Goal: Communication & Community: Answer question/provide support

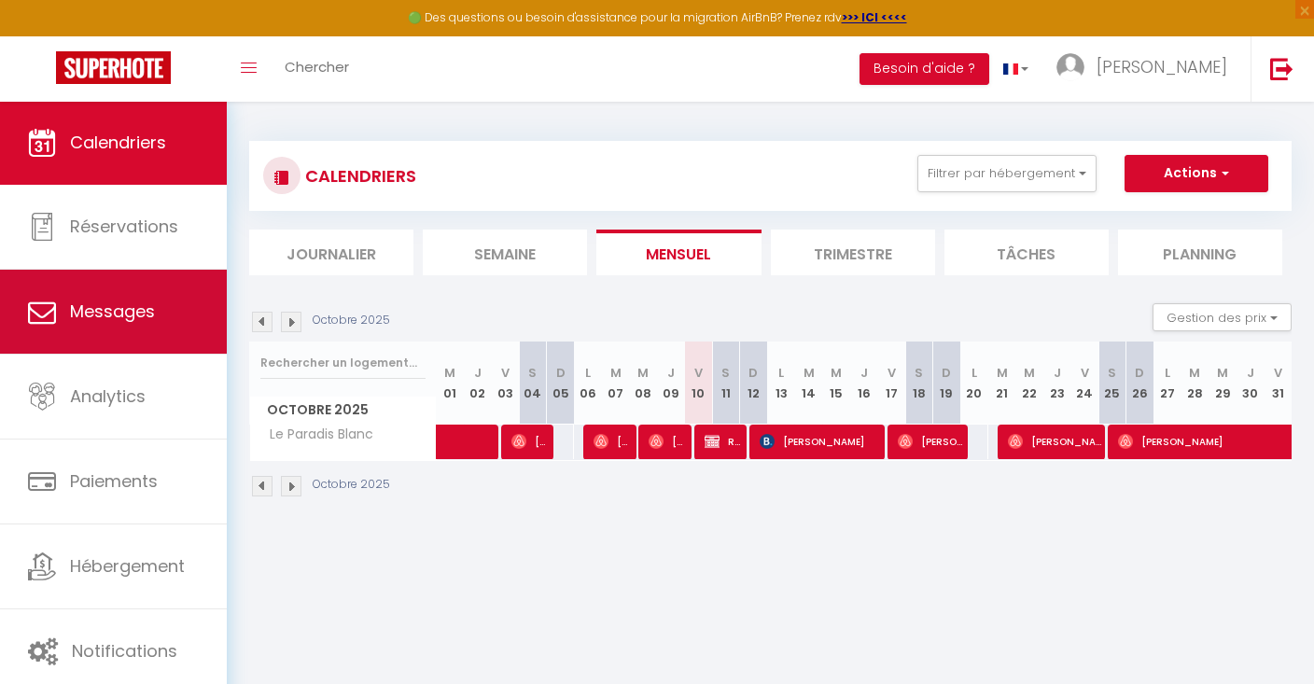
click at [125, 323] on span "Messages" at bounding box center [112, 311] width 85 height 23
select select "message"
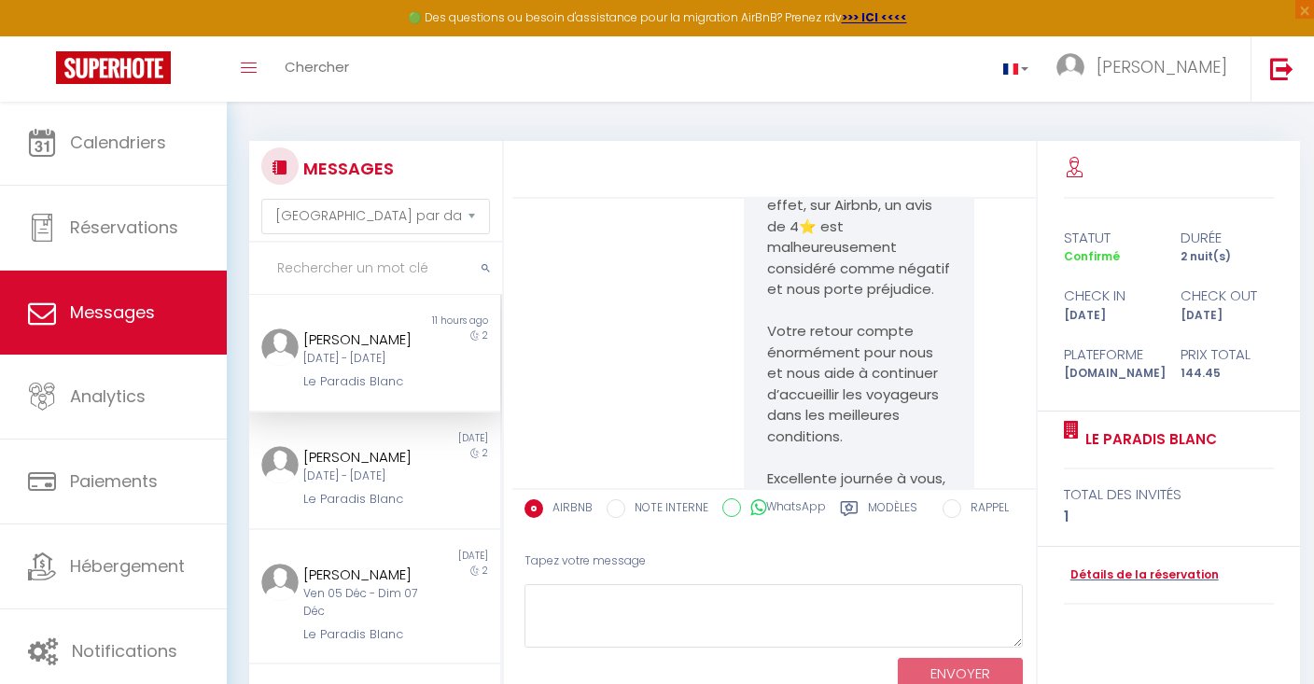
click at [363, 350] on div "[DATE] - [DATE]" at bounding box center [363, 359] width 121 height 18
click at [352, 469] on div "[PERSON_NAME]" at bounding box center [363, 457] width 121 height 22
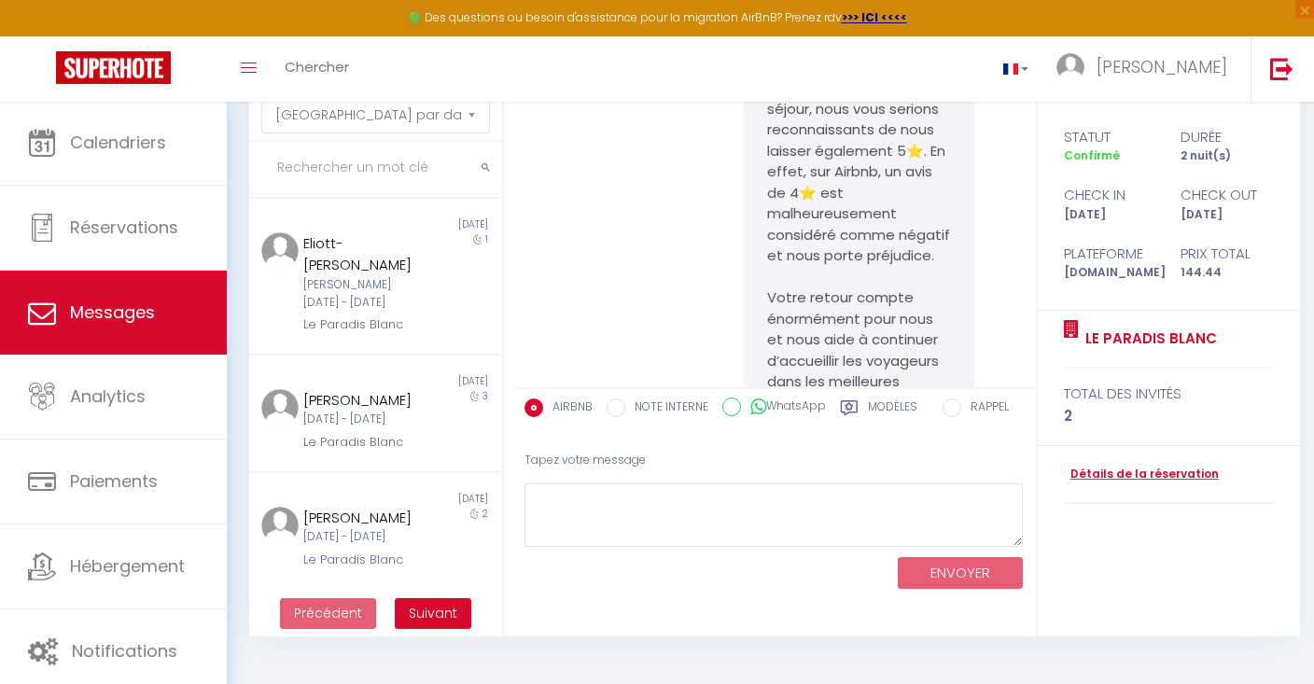
scroll to position [101, 0]
click at [411, 612] on span "Suivant" at bounding box center [433, 613] width 49 height 19
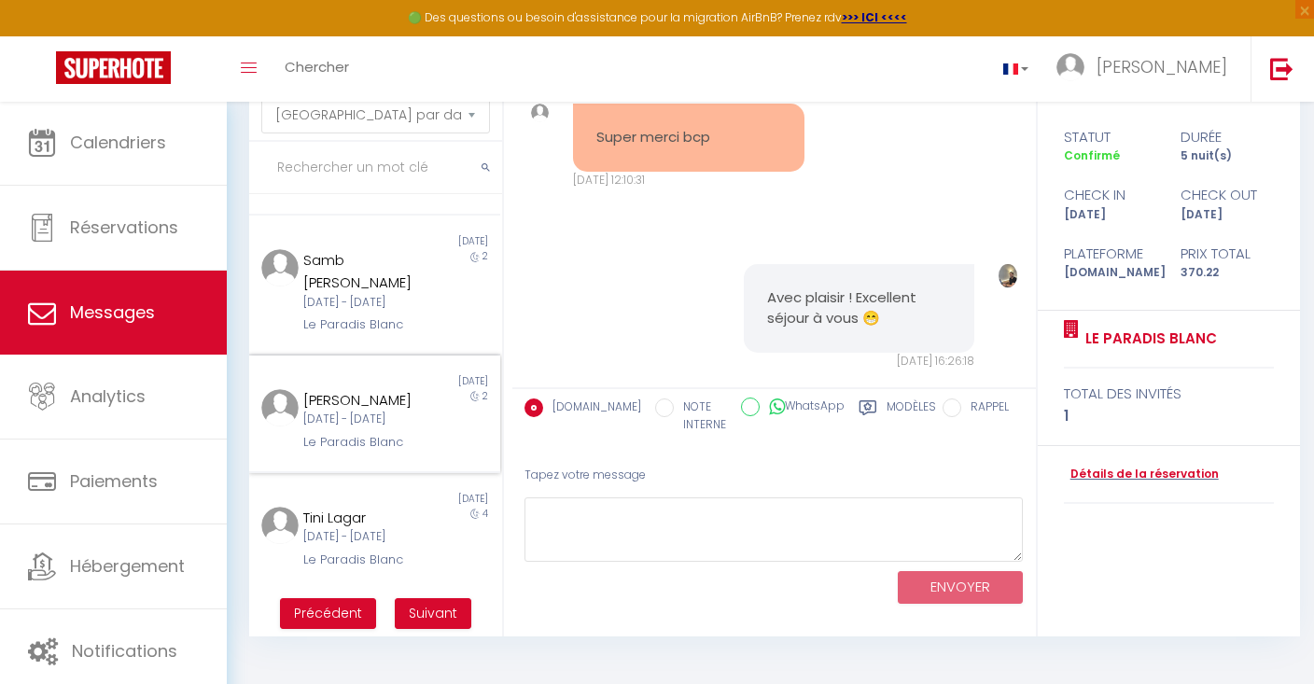
scroll to position [101, 0]
click at [432, 628] on button "Suivant" at bounding box center [433, 614] width 77 height 32
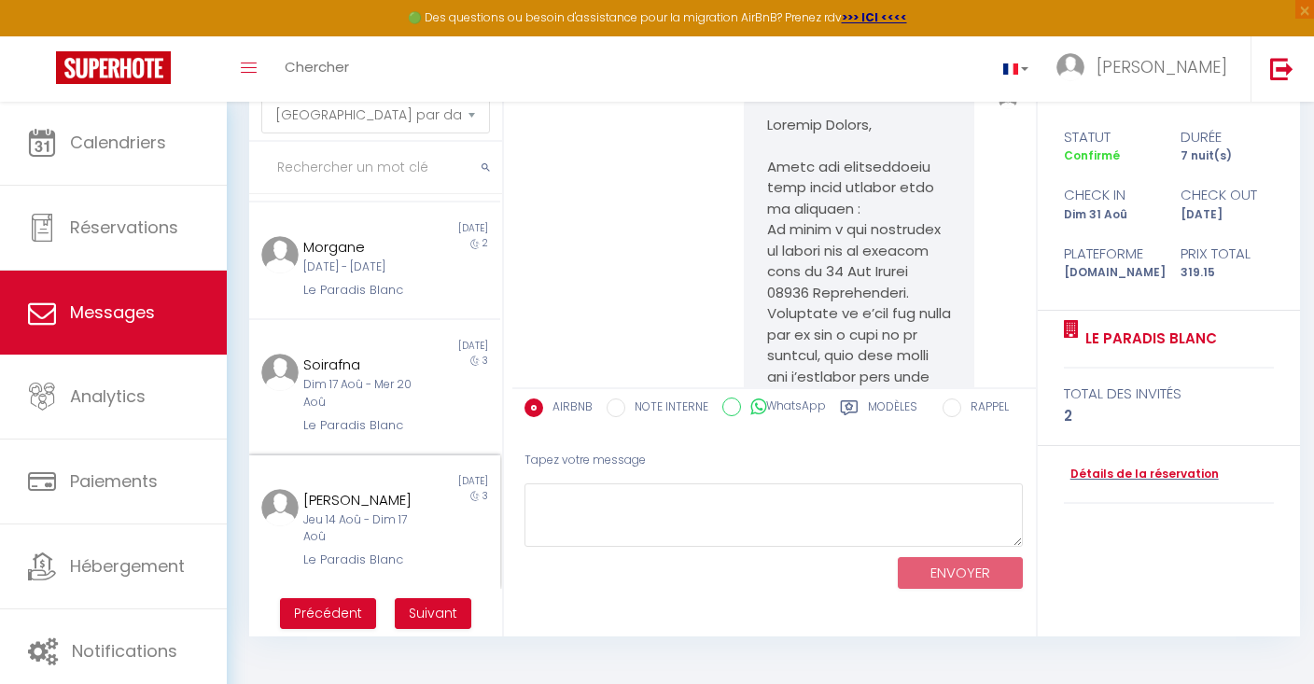
scroll to position [7420, 0]
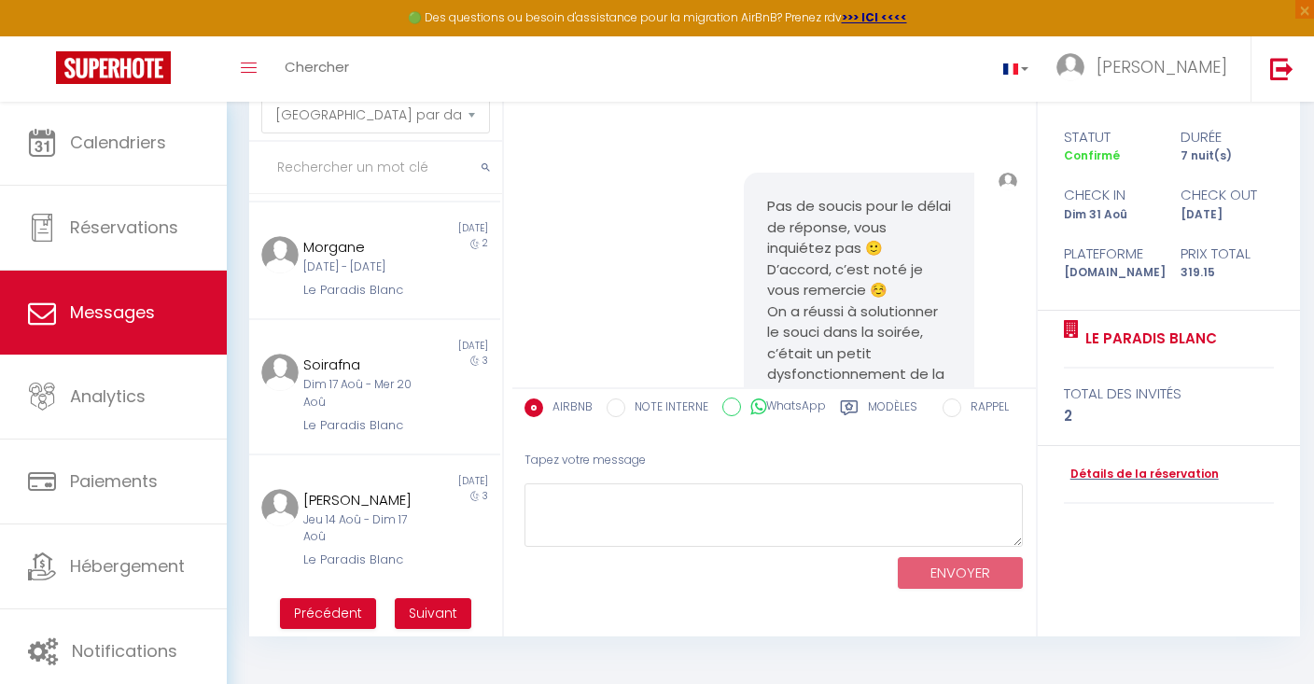
click at [423, 615] on span "Suivant" at bounding box center [433, 613] width 49 height 19
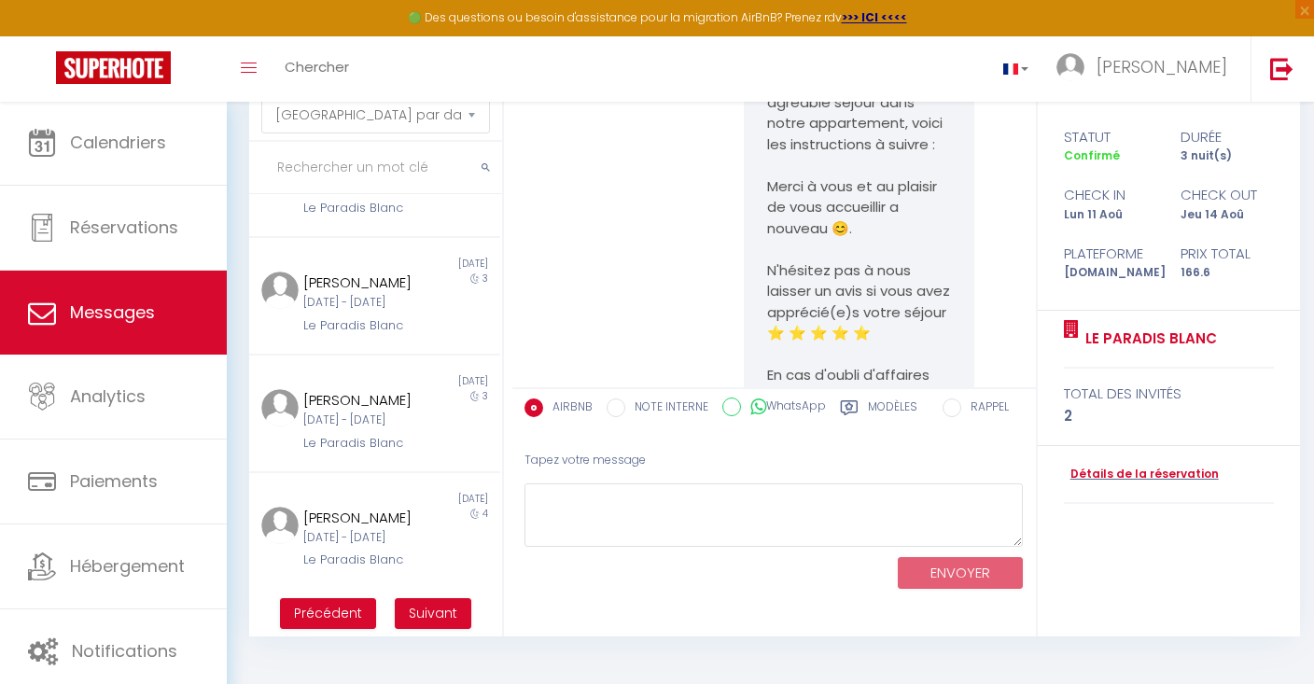
scroll to position [101, 0]
click at [422, 617] on span "Suivant" at bounding box center [433, 613] width 49 height 19
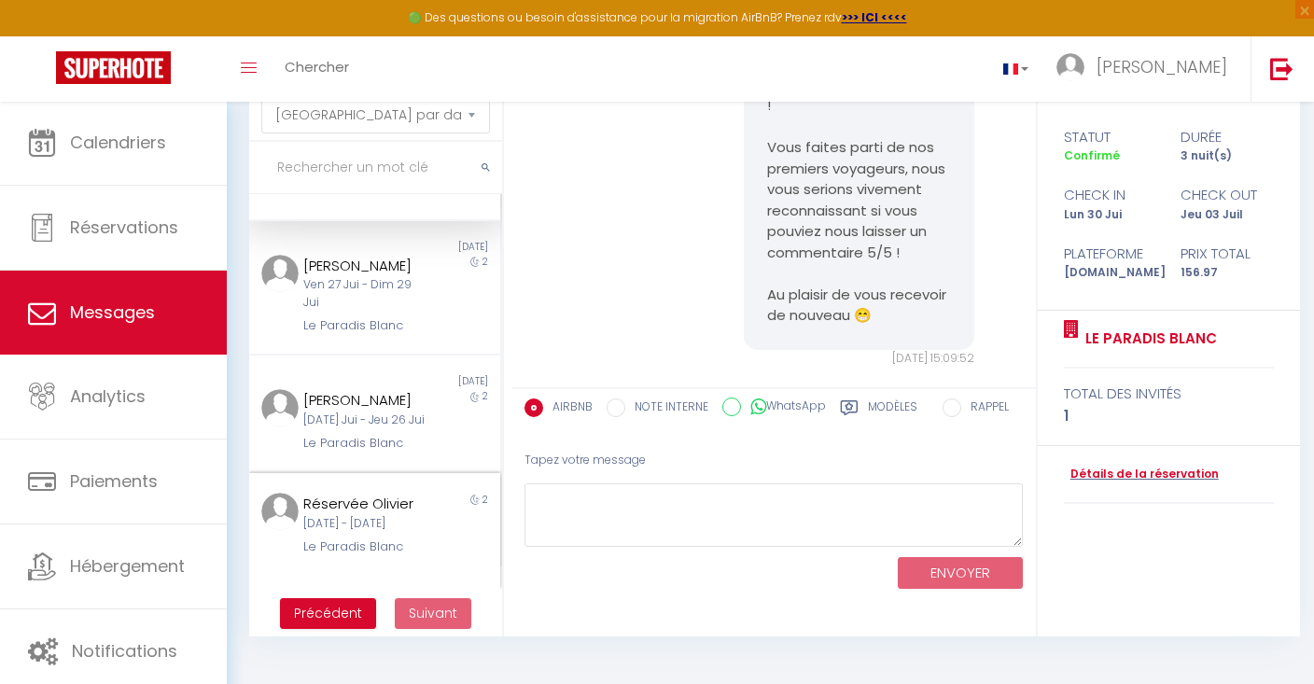
click at [383, 524] on div "[DATE] - [DATE]" at bounding box center [363, 524] width 121 height 18
